Goal: Transaction & Acquisition: Purchase product/service

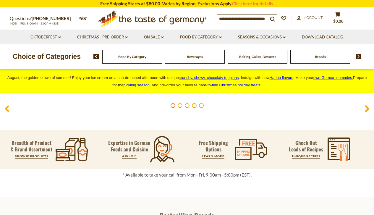
click at [130, 58] on span "Food By Category" at bounding box center [132, 56] width 28 height 4
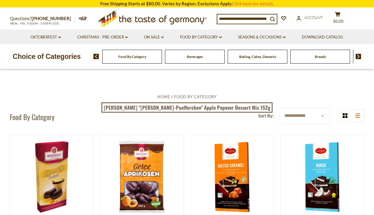
click at [162, 63] on div "Breads" at bounding box center [132, 57] width 60 height 14
click at [162, 59] on div "Breads" at bounding box center [132, 57] width 60 height 14
click at [322, 58] on span "Breads" at bounding box center [320, 56] width 11 height 4
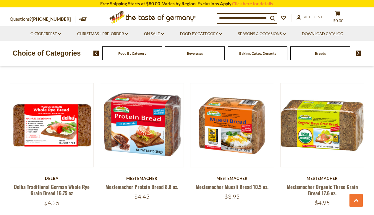
scroll to position [1001, 0]
